Goal: Find specific page/section: Find specific page/section

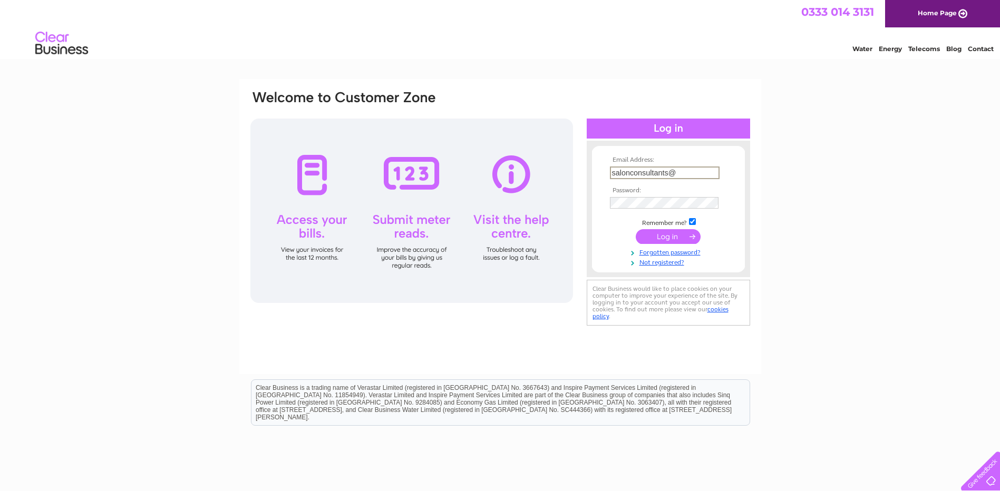
type input "[EMAIL_ADDRESS][DOMAIN_NAME]"
click at [636, 229] on input "submit" at bounding box center [668, 236] width 65 height 15
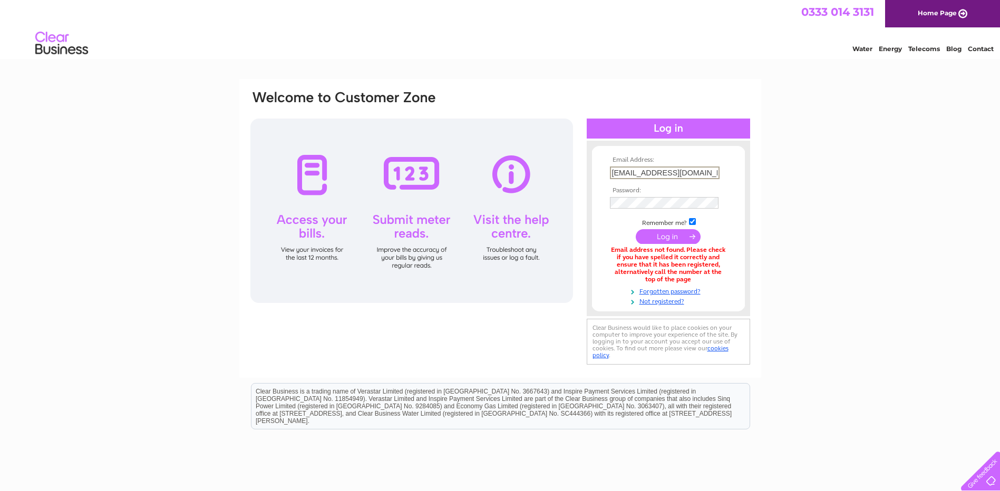
drag, startPoint x: 717, startPoint y: 172, endPoint x: 592, endPoint y: 180, distance: 124.6
click at [592, 180] on form "Email Address: salonconsultants@outlook.com Password:" at bounding box center [668, 231] width 153 height 149
type input "paul@collectivehairdressing.uk"
click at [636, 229] on input "submit" at bounding box center [668, 236] width 65 height 15
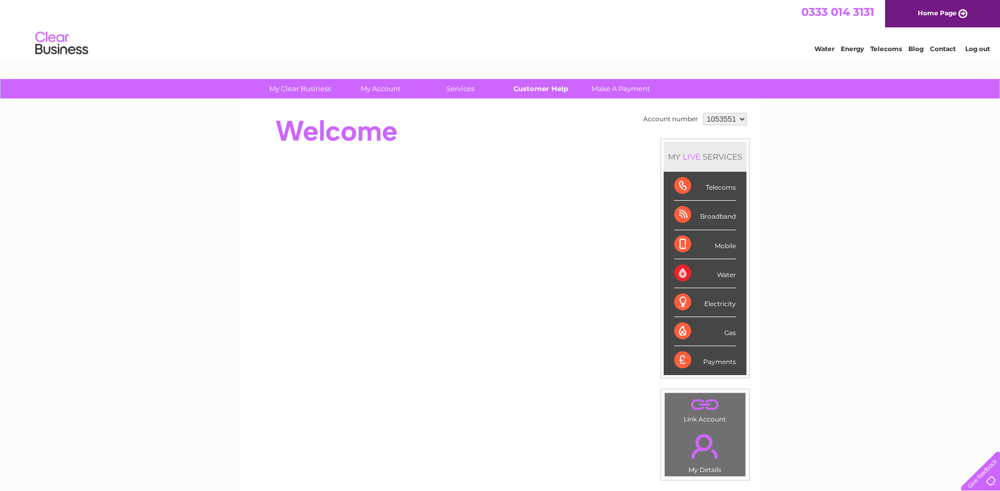
click at [528, 86] on link "Customer Help" at bounding box center [540, 89] width 87 height 20
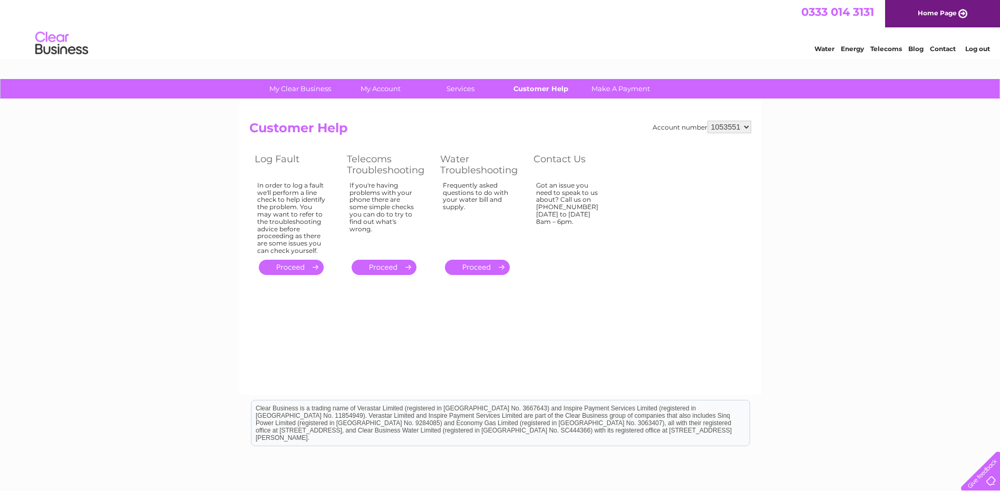
click at [548, 87] on link "Customer Help" at bounding box center [540, 89] width 87 height 20
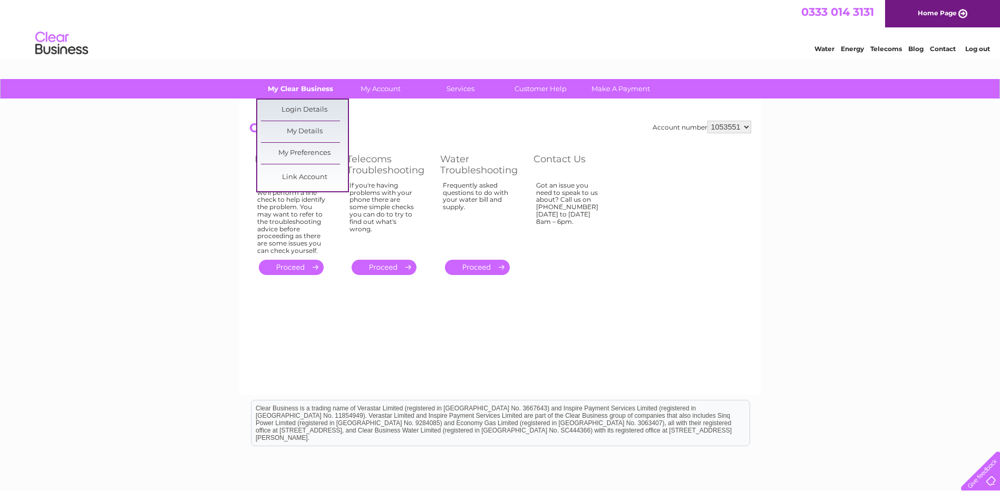
click at [298, 82] on link "My Clear Business" at bounding box center [300, 89] width 87 height 20
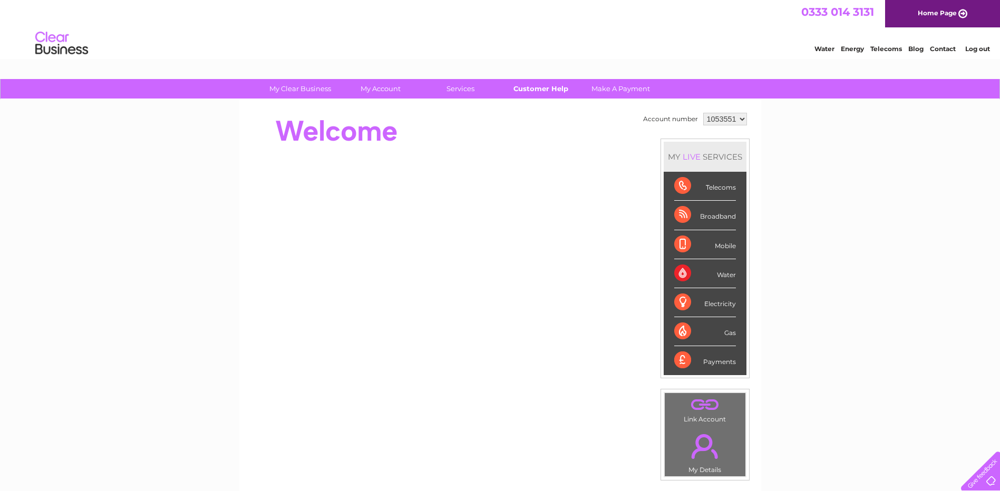
click at [544, 89] on link "Customer Help" at bounding box center [540, 89] width 87 height 20
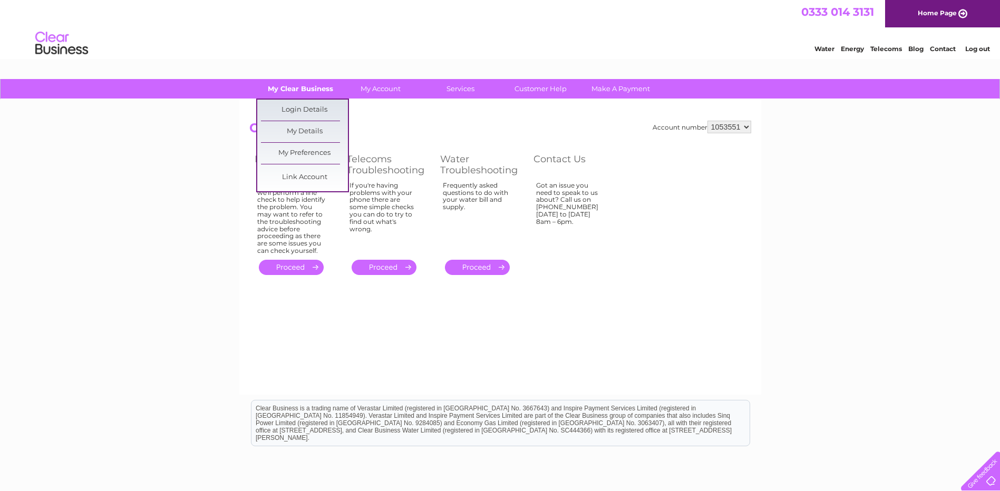
click at [305, 90] on link "My Clear Business" at bounding box center [300, 89] width 87 height 20
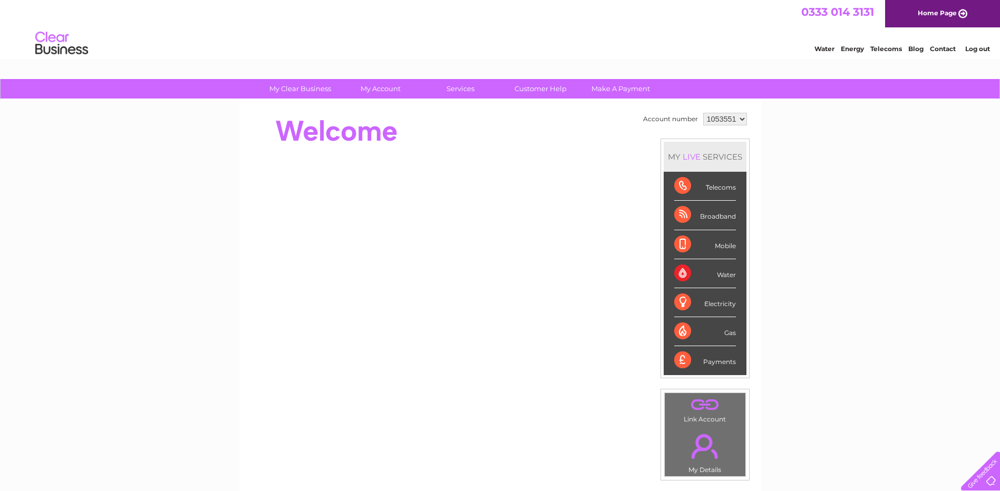
click at [743, 116] on select "1053551" at bounding box center [725, 119] width 44 height 13
